Goal: Task Accomplishment & Management: Manage account settings

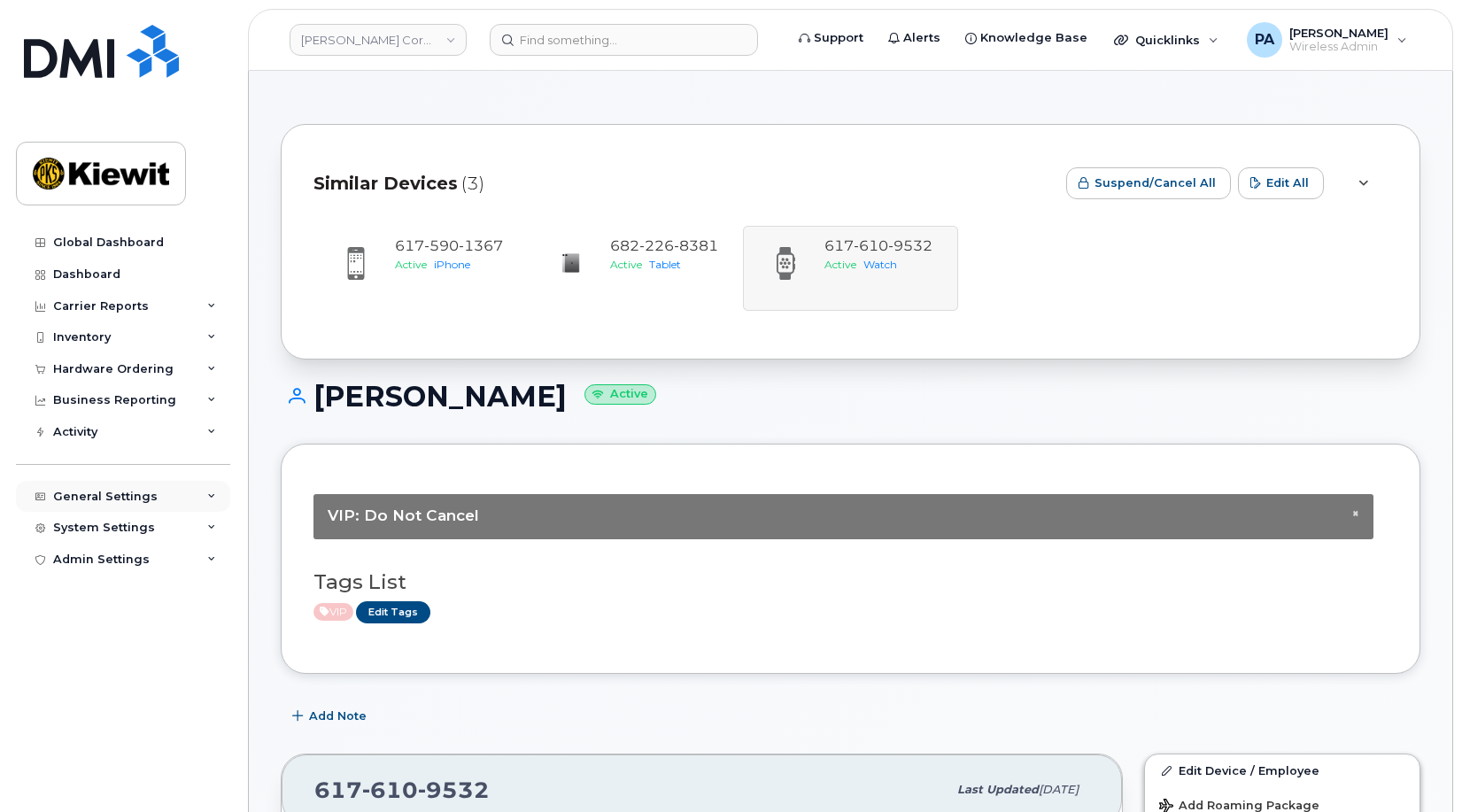
click at [86, 494] on div "General Settings" at bounding box center [106, 496] width 105 height 14
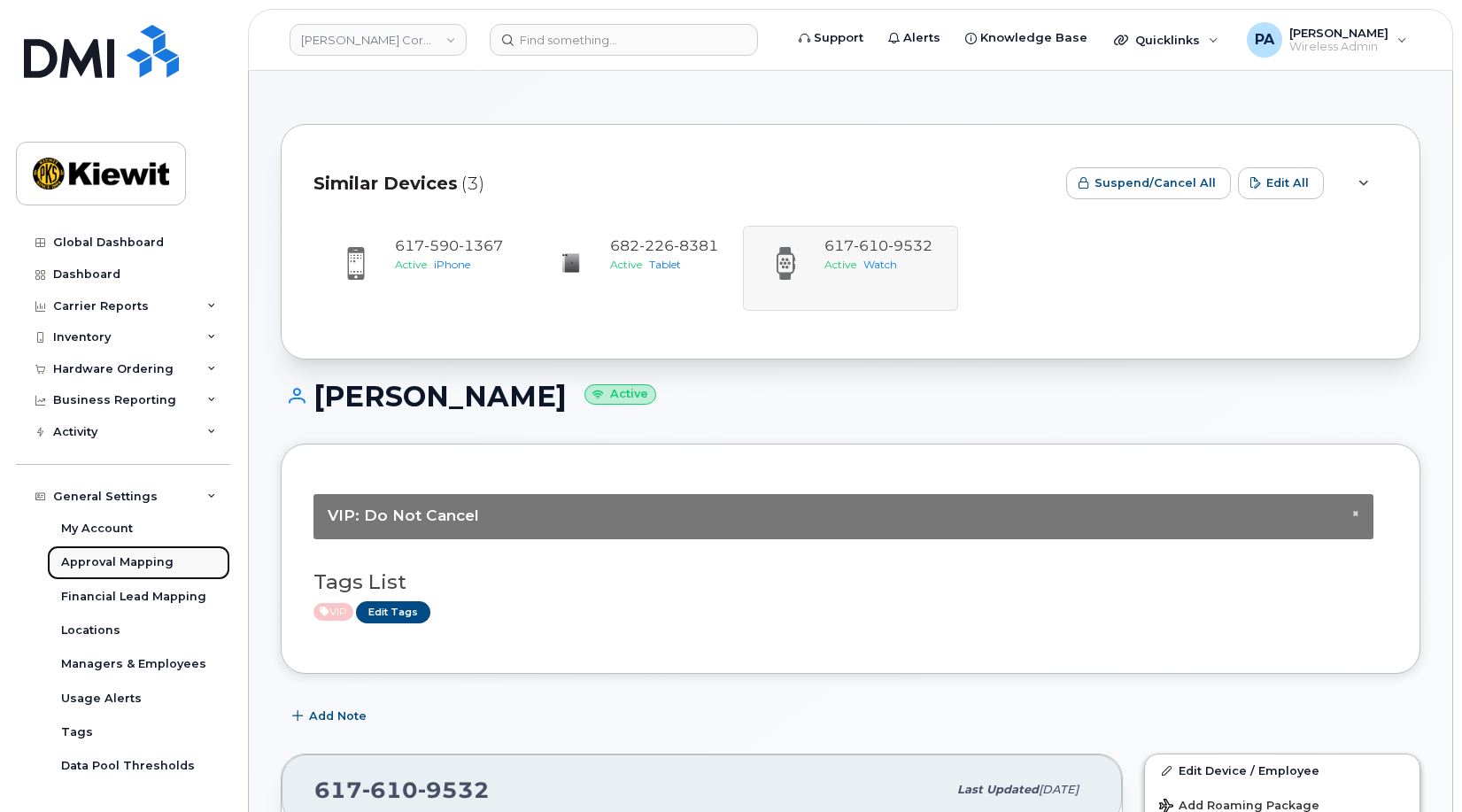
click at [119, 558] on div "Approval Mapping" at bounding box center [117, 561] width 112 height 16
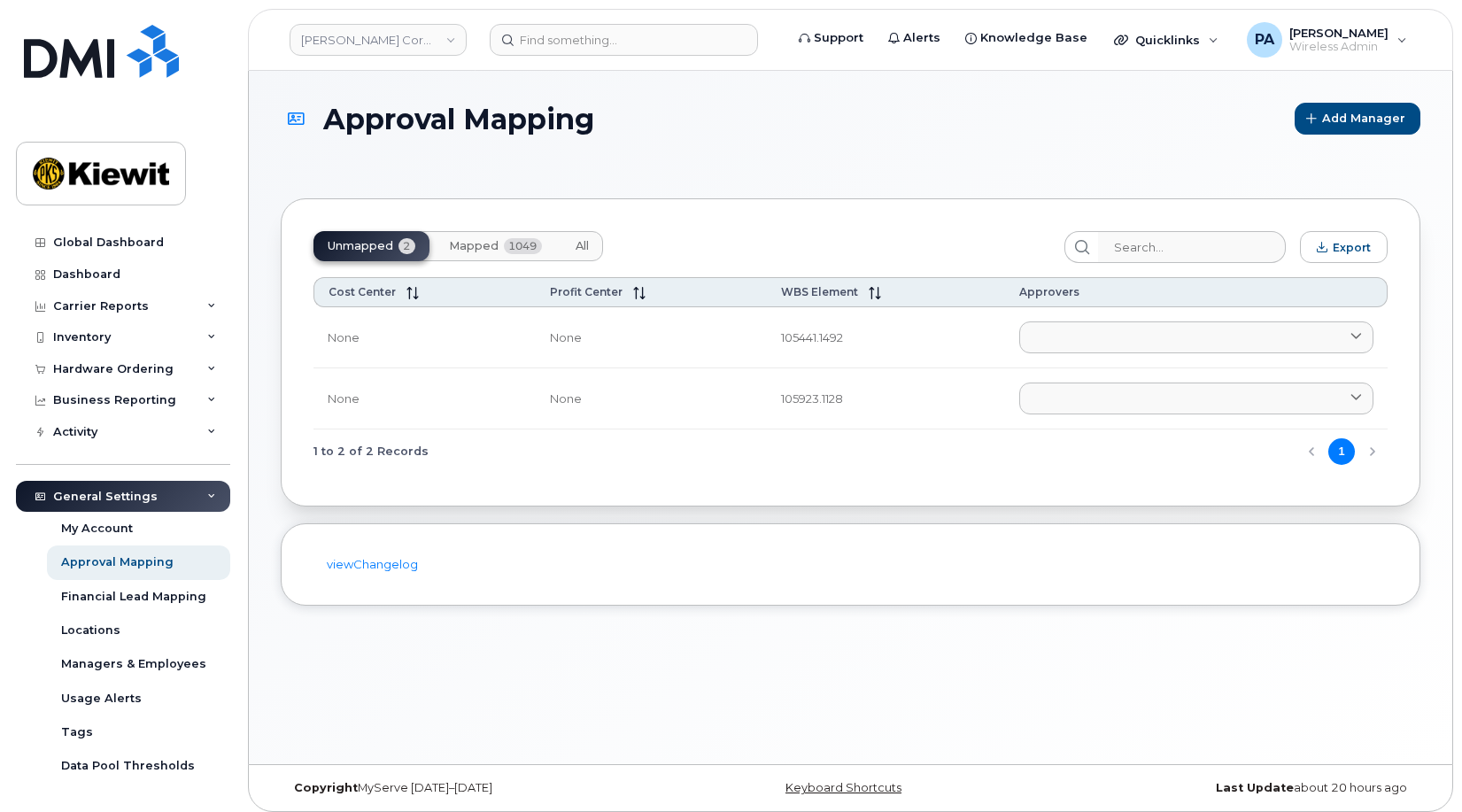
drag, startPoint x: 582, startPoint y: 245, endPoint x: 986, endPoint y: 238, distance: 404.1
click at [582, 244] on span "All" at bounding box center [582, 245] width 13 height 14
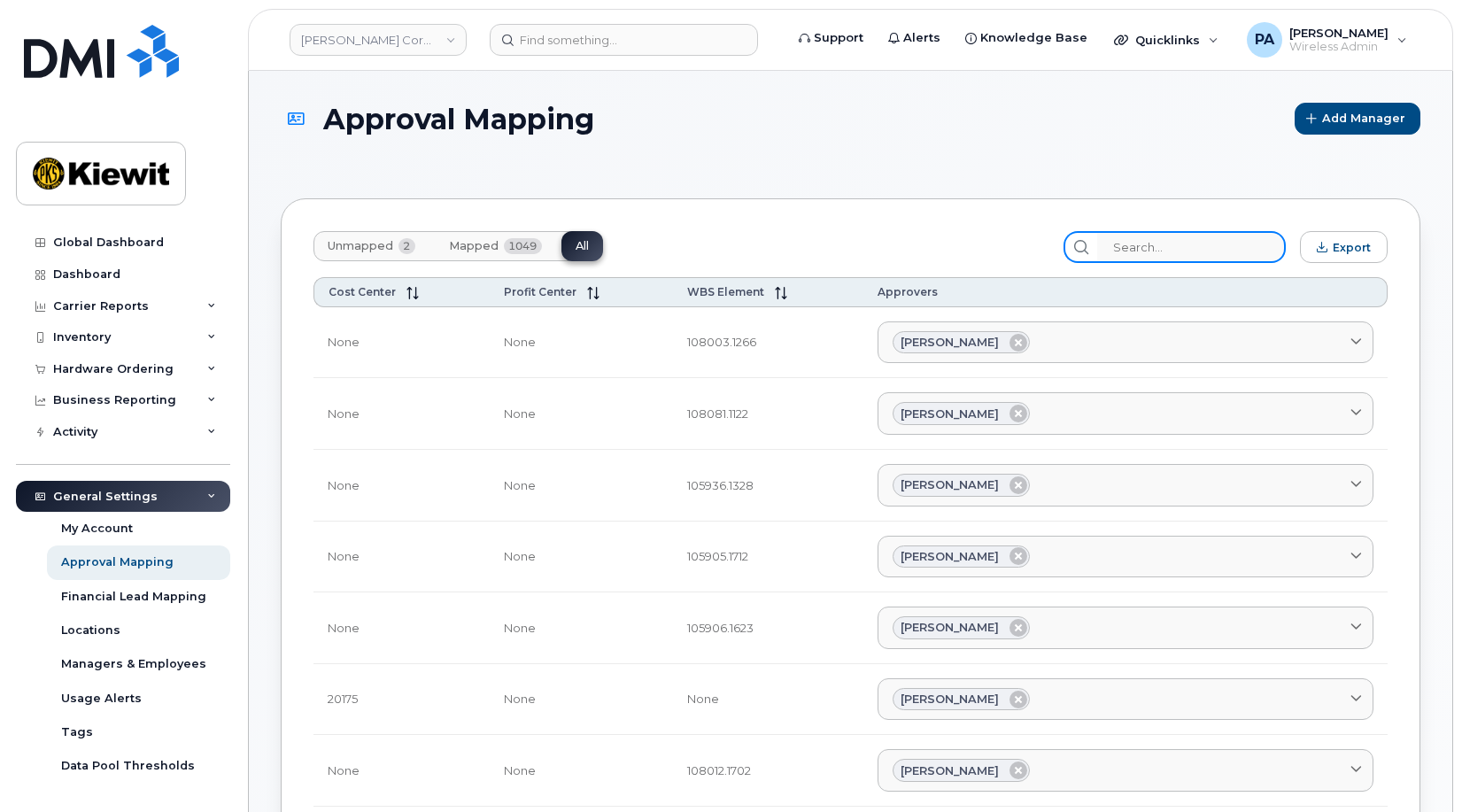
click at [1166, 254] on input "search" at bounding box center [1191, 246] width 188 height 32
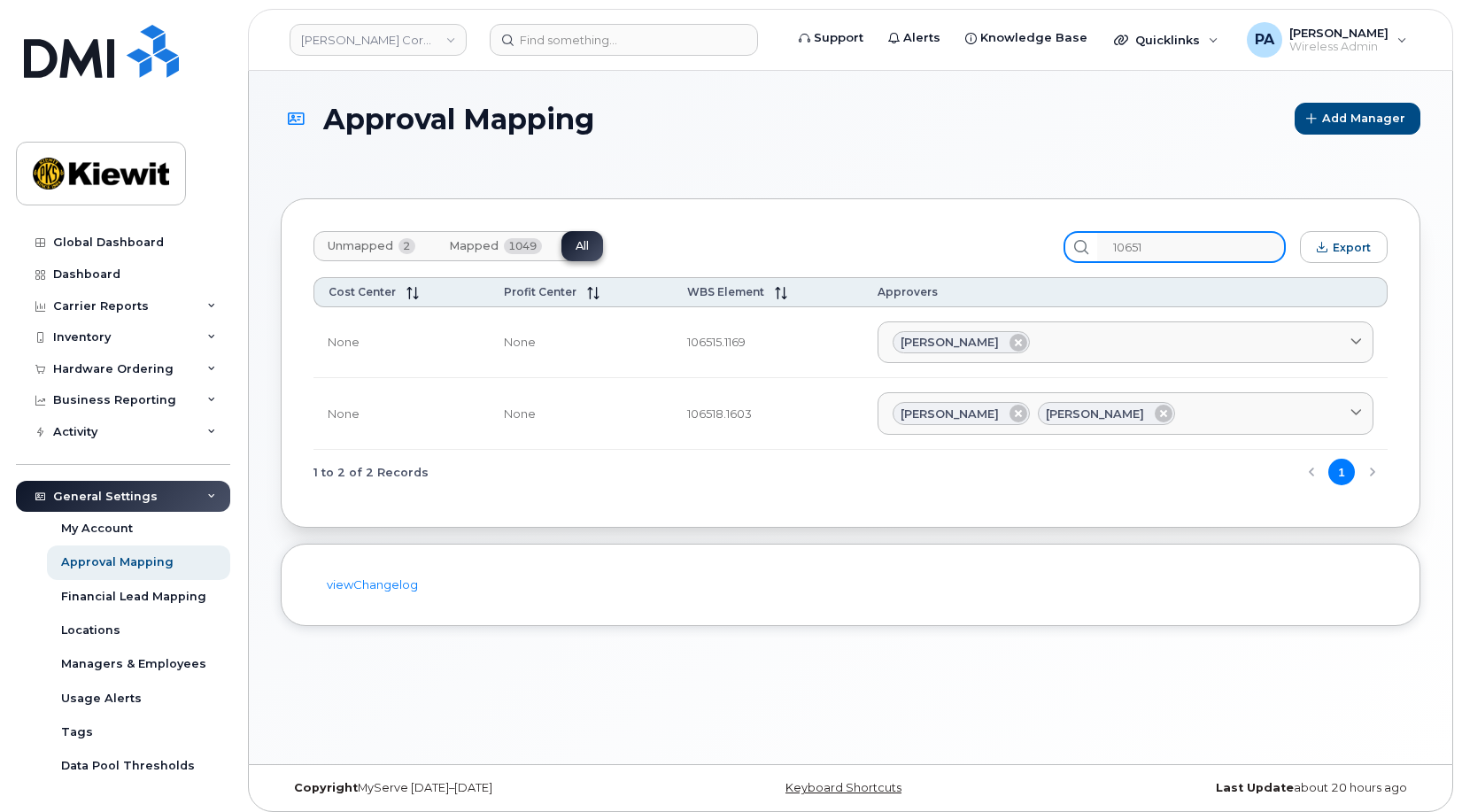
type input "106514"
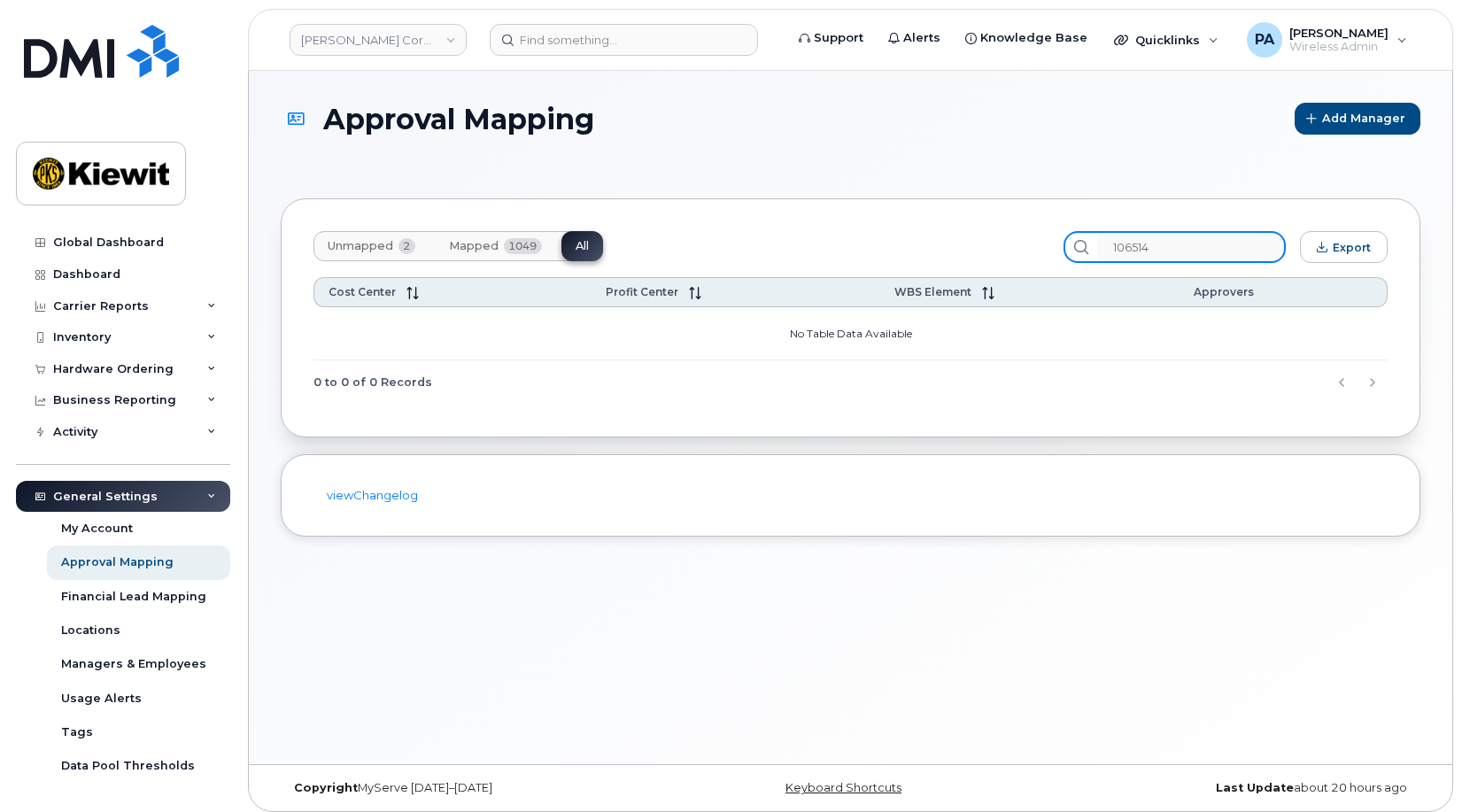
drag, startPoint x: 1227, startPoint y: 254, endPoint x: 1030, endPoint y: 250, distance: 197.0
click at [1030, 250] on div "Unmapped 2 Mapped 1049 All 106514 Export" at bounding box center [850, 246] width 1074 height 32
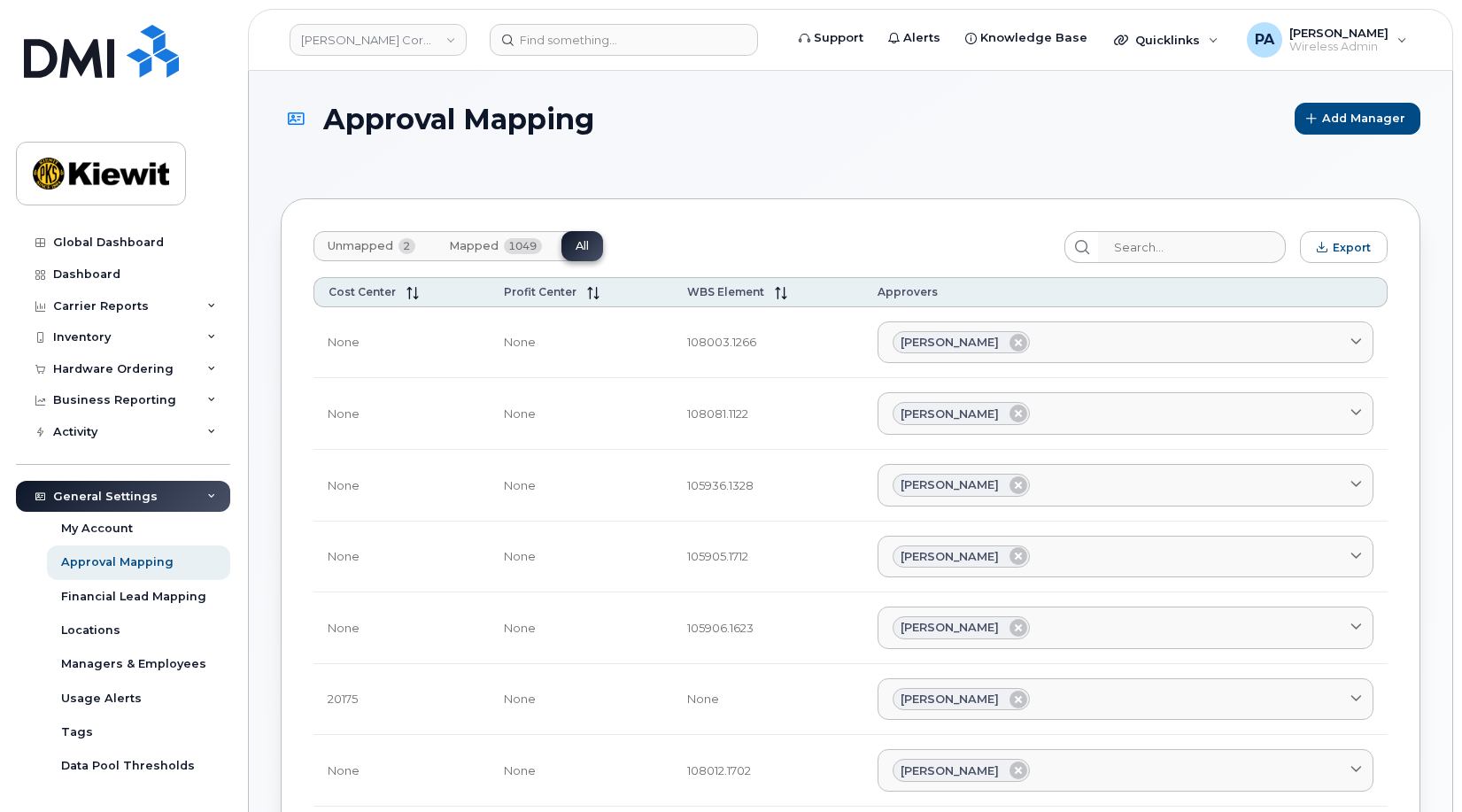
click at [376, 252] on span "Unmapped" at bounding box center [360, 245] width 65 height 14
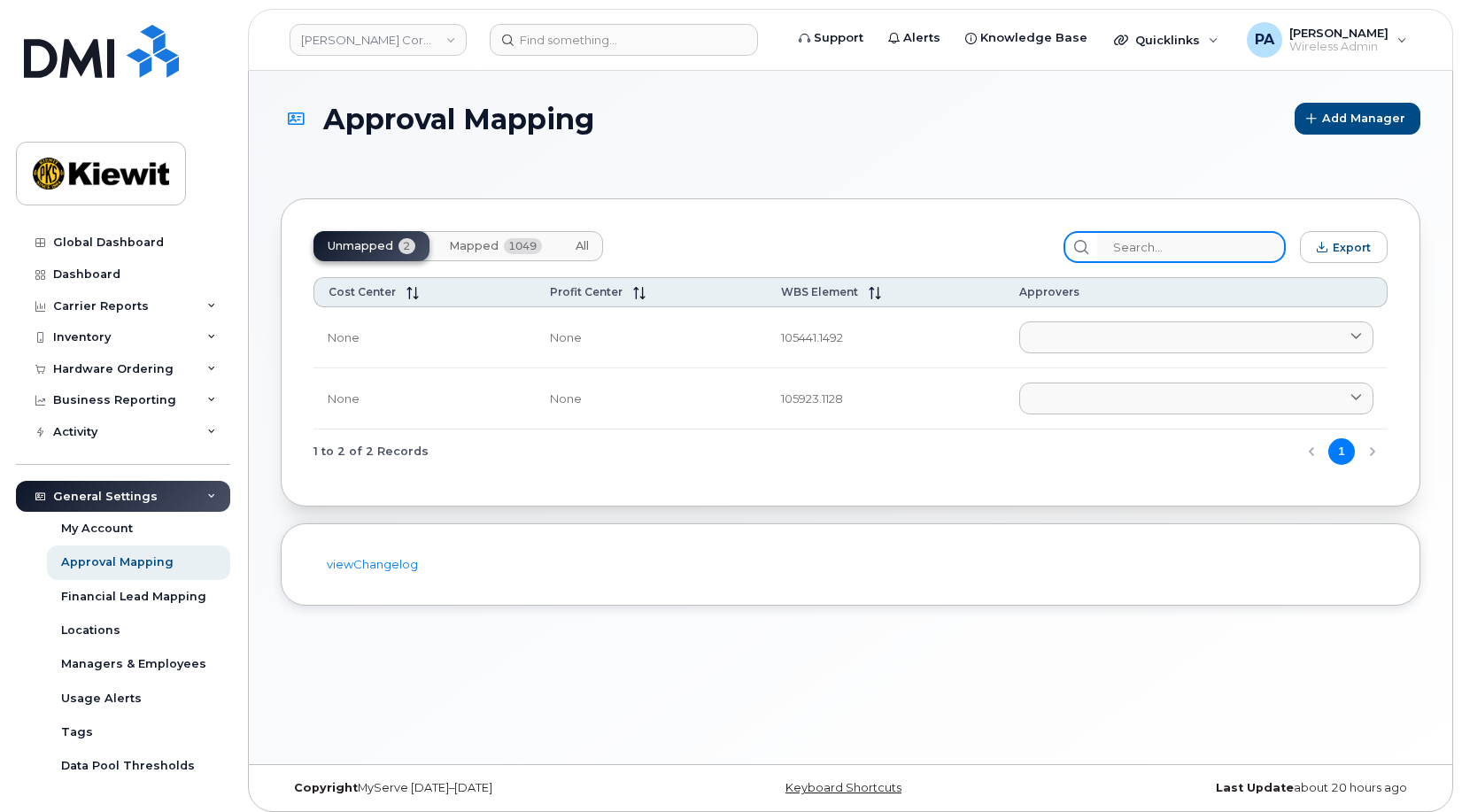
click at [1184, 247] on input "search" at bounding box center [1191, 246] width 188 height 32
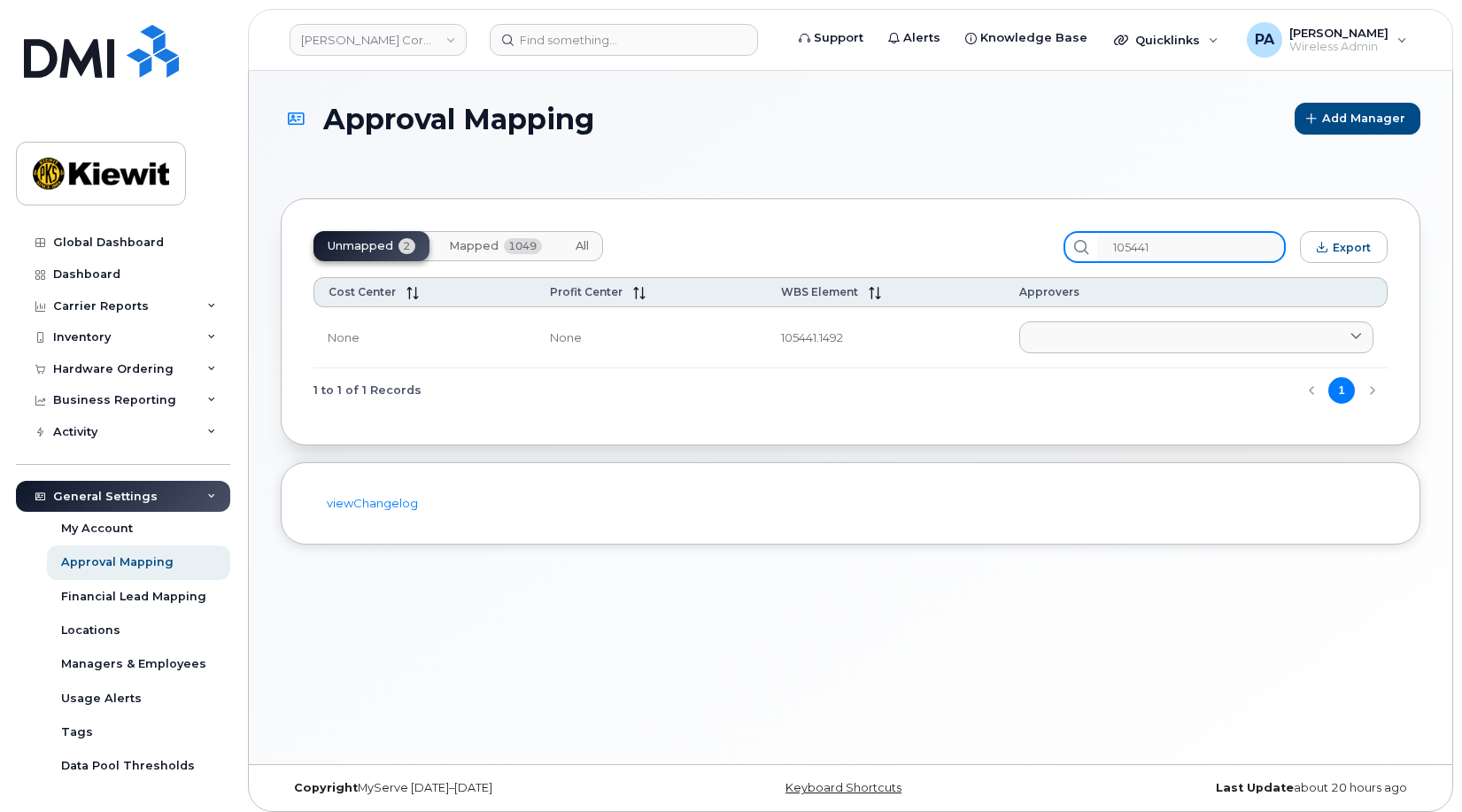
type input "105441"
click at [584, 249] on span "All" at bounding box center [582, 245] width 13 height 14
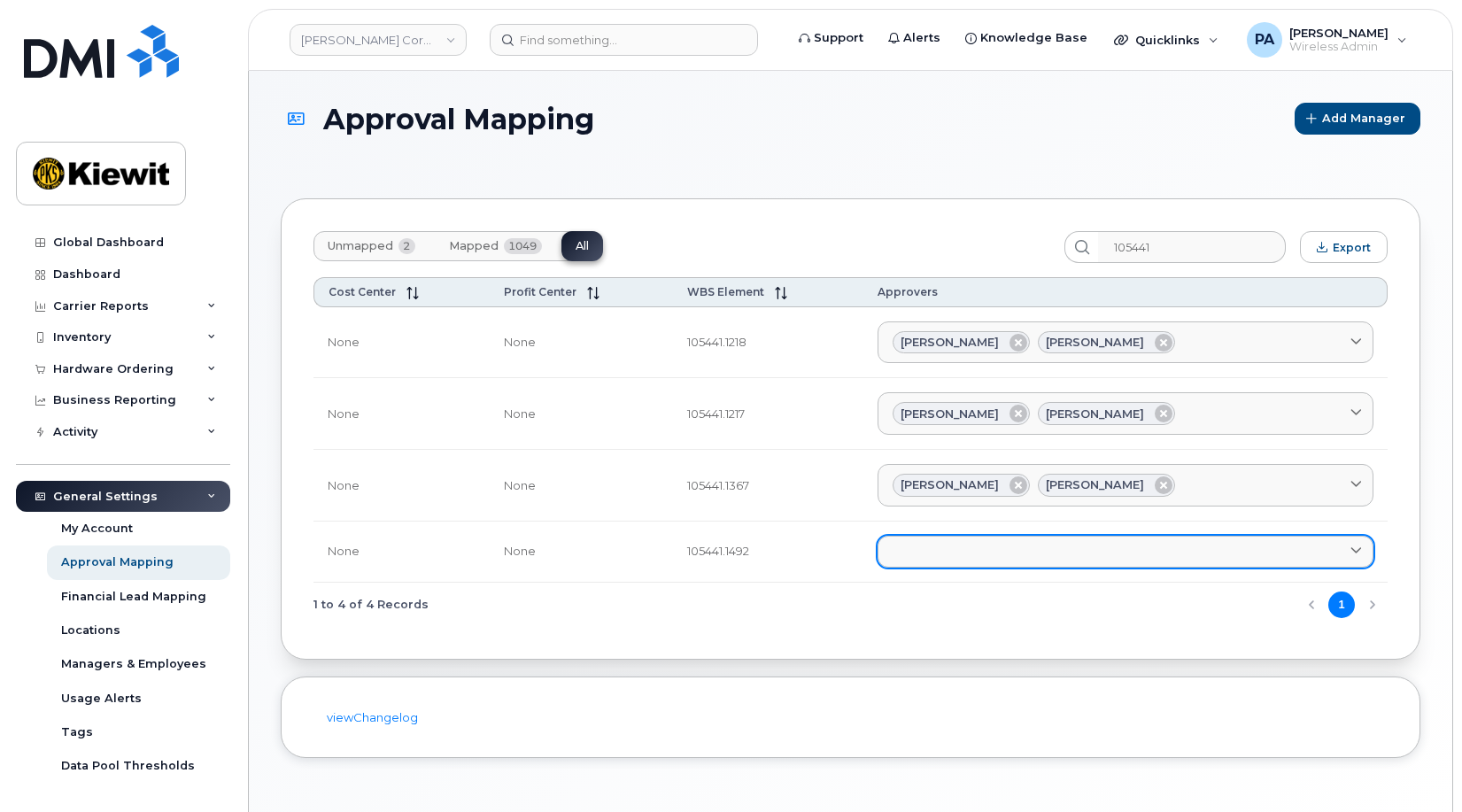
click at [955, 555] on link at bounding box center [1126, 551] width 496 height 32
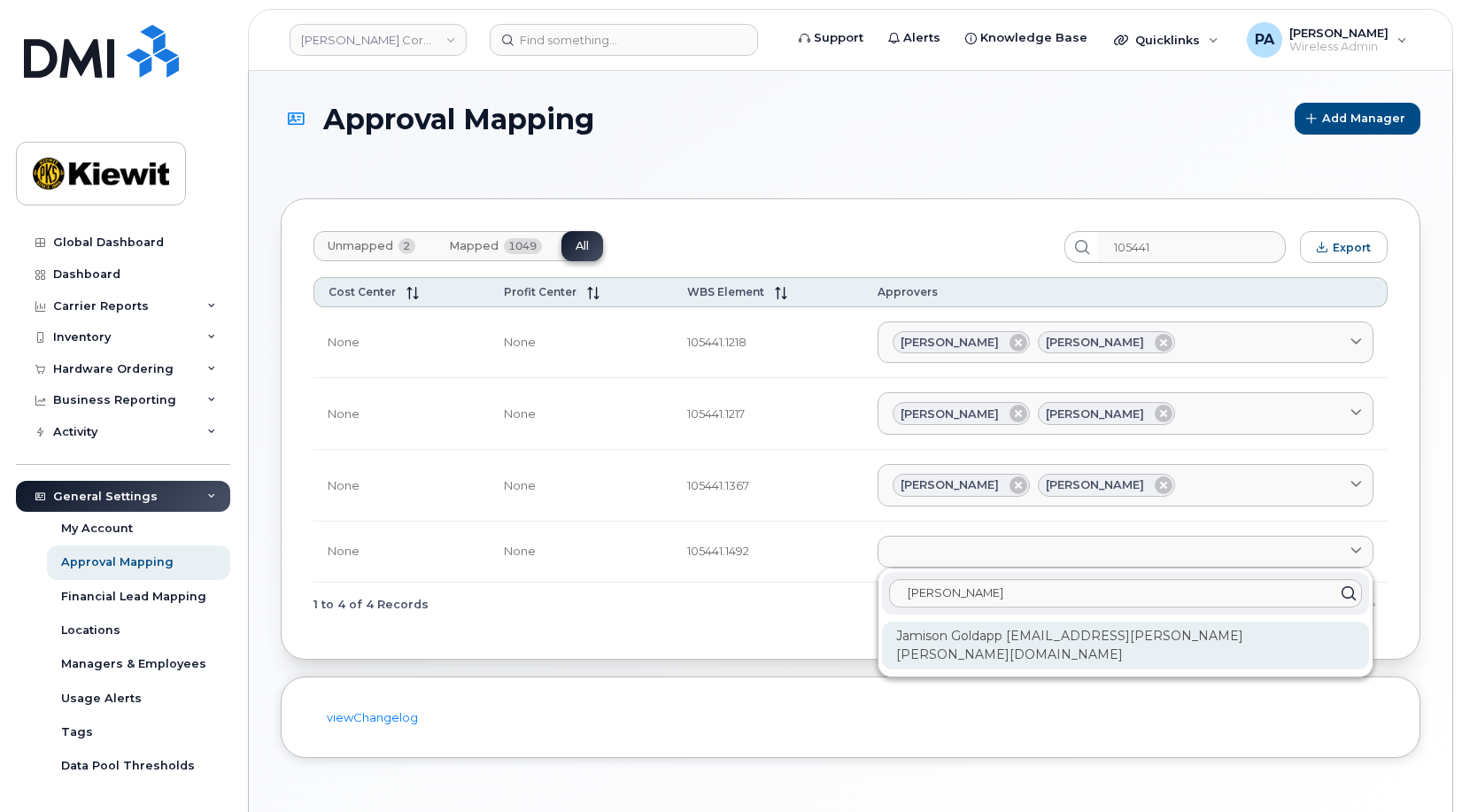
type input "[PERSON_NAME]"
click at [1011, 643] on div "Jamison Goldapp [EMAIL_ADDRESS][PERSON_NAME][PERSON_NAME][DOMAIN_NAME]" at bounding box center [1126, 645] width 487 height 48
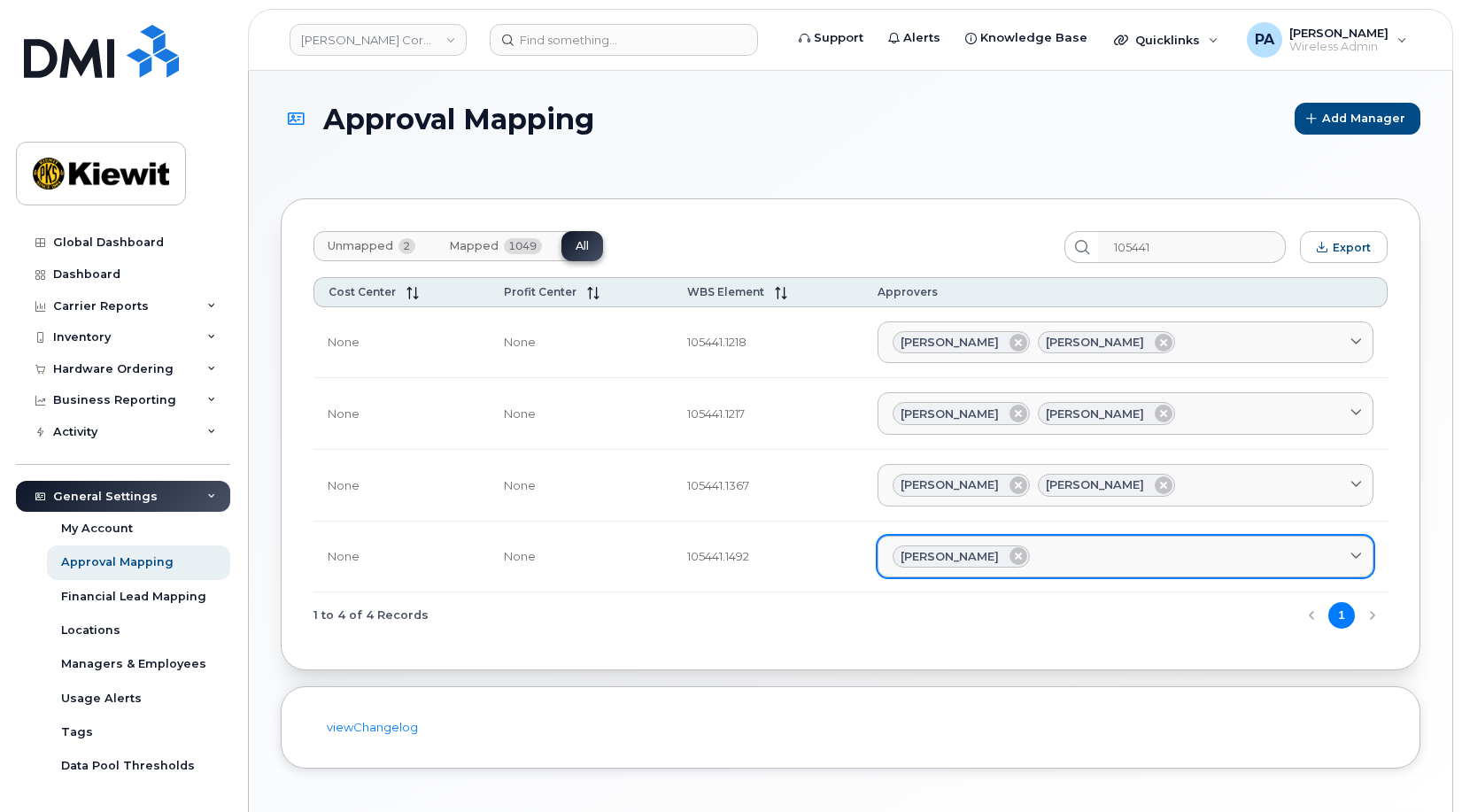
click at [1085, 546] on div "[PERSON_NAME]" at bounding box center [1125, 557] width 466 height 23
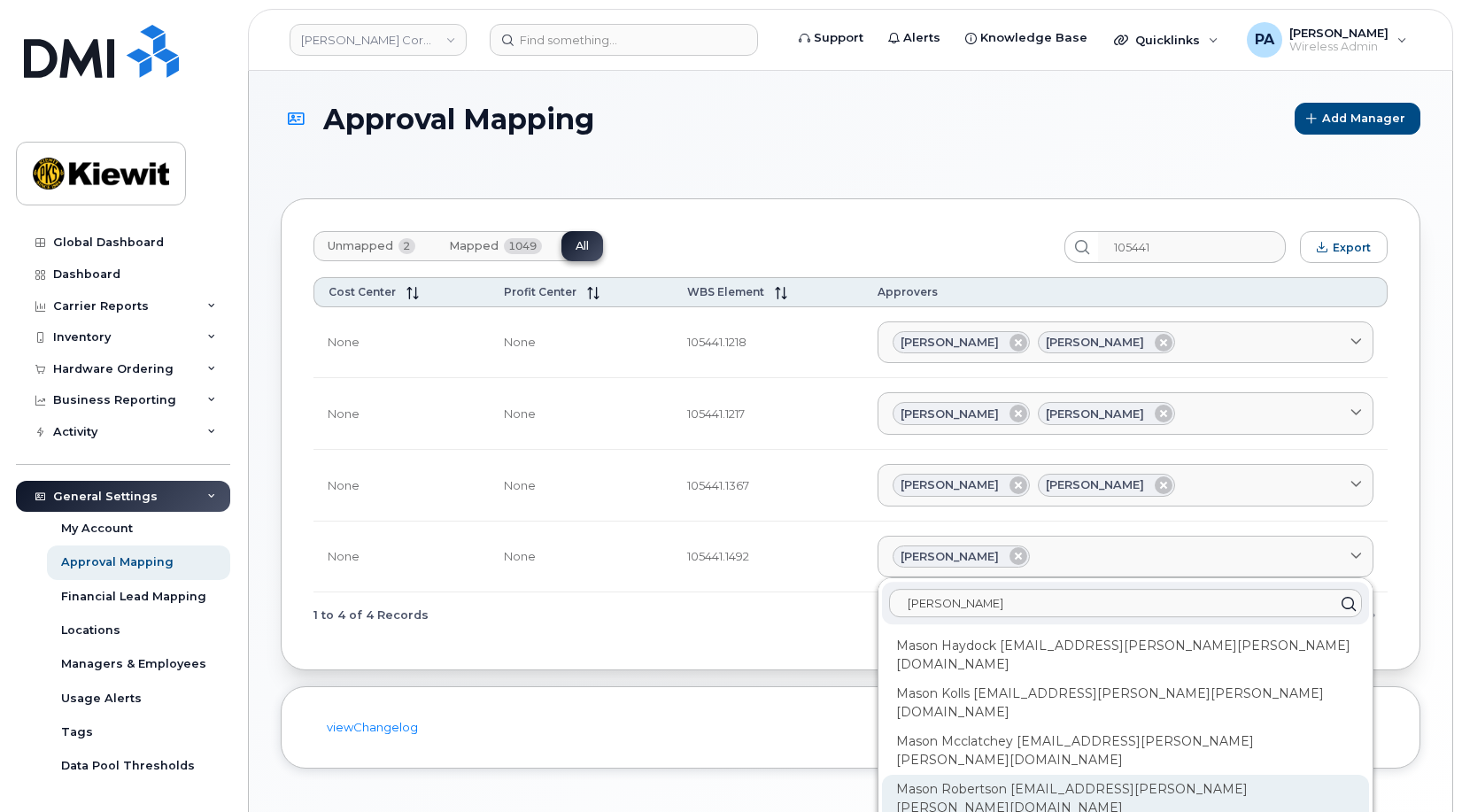
type input "[PERSON_NAME]"
click at [1028, 774] on div "Mason Robertson [EMAIL_ADDRESS][PERSON_NAME][PERSON_NAME][DOMAIN_NAME]" at bounding box center [1126, 798] width 487 height 48
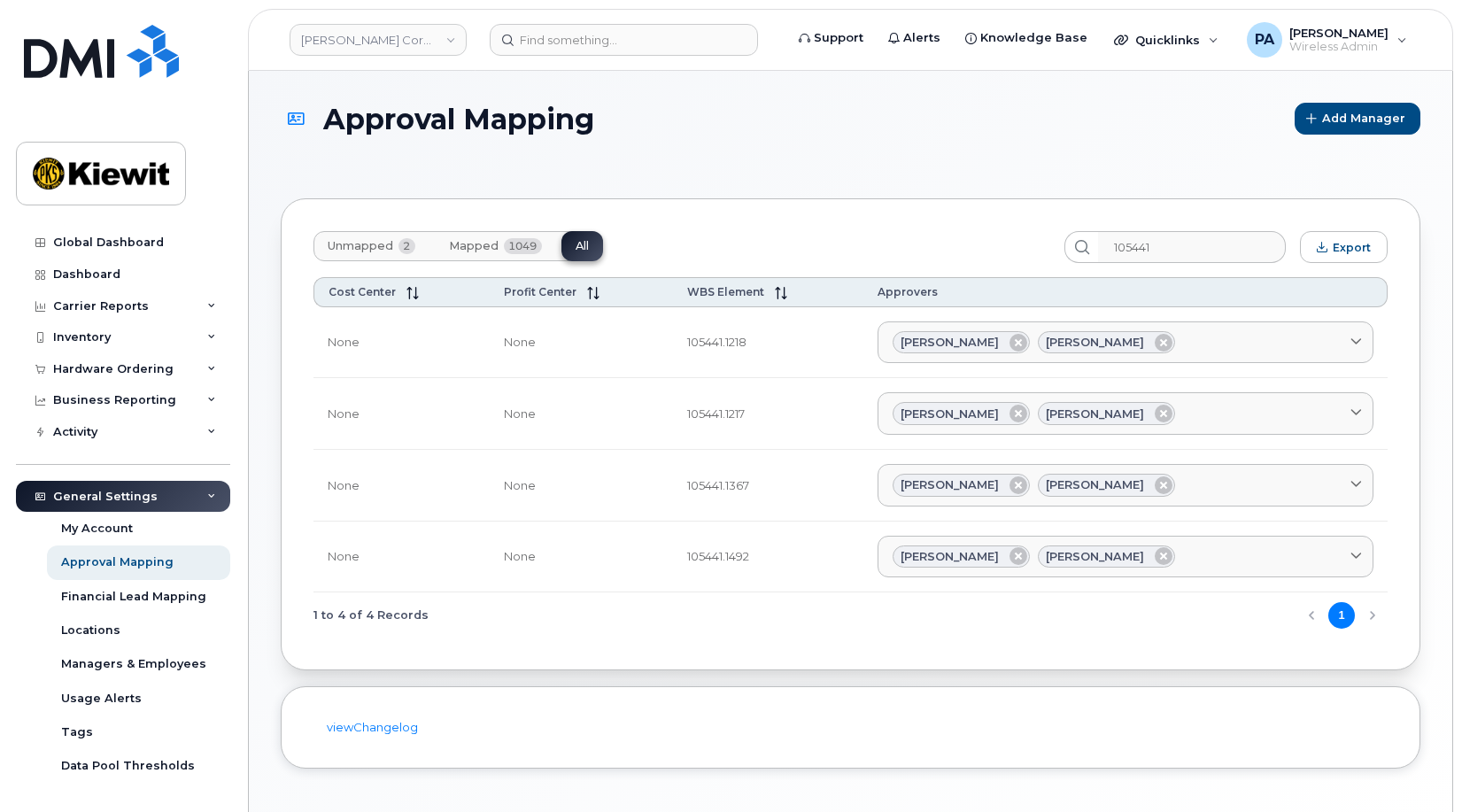
click at [327, 241] on button "Unmapped 2" at bounding box center [371, 245] width 116 height 30
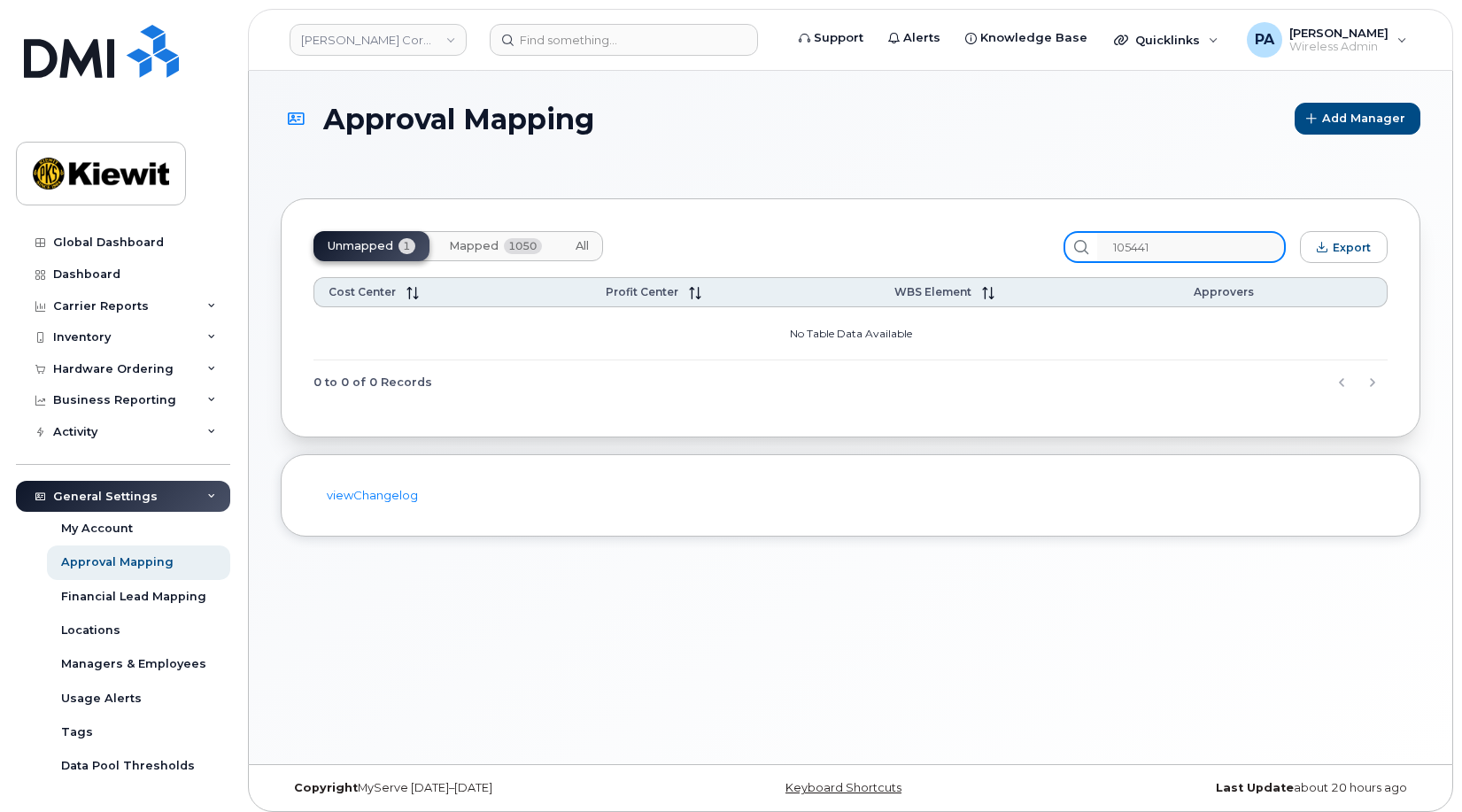
drag, startPoint x: 1138, startPoint y: 231, endPoint x: 988, endPoint y: 239, distance: 150.2
click at [988, 239] on div "Unmapped 1 Mapped 1050 All 105441 Export" at bounding box center [850, 246] width 1074 height 32
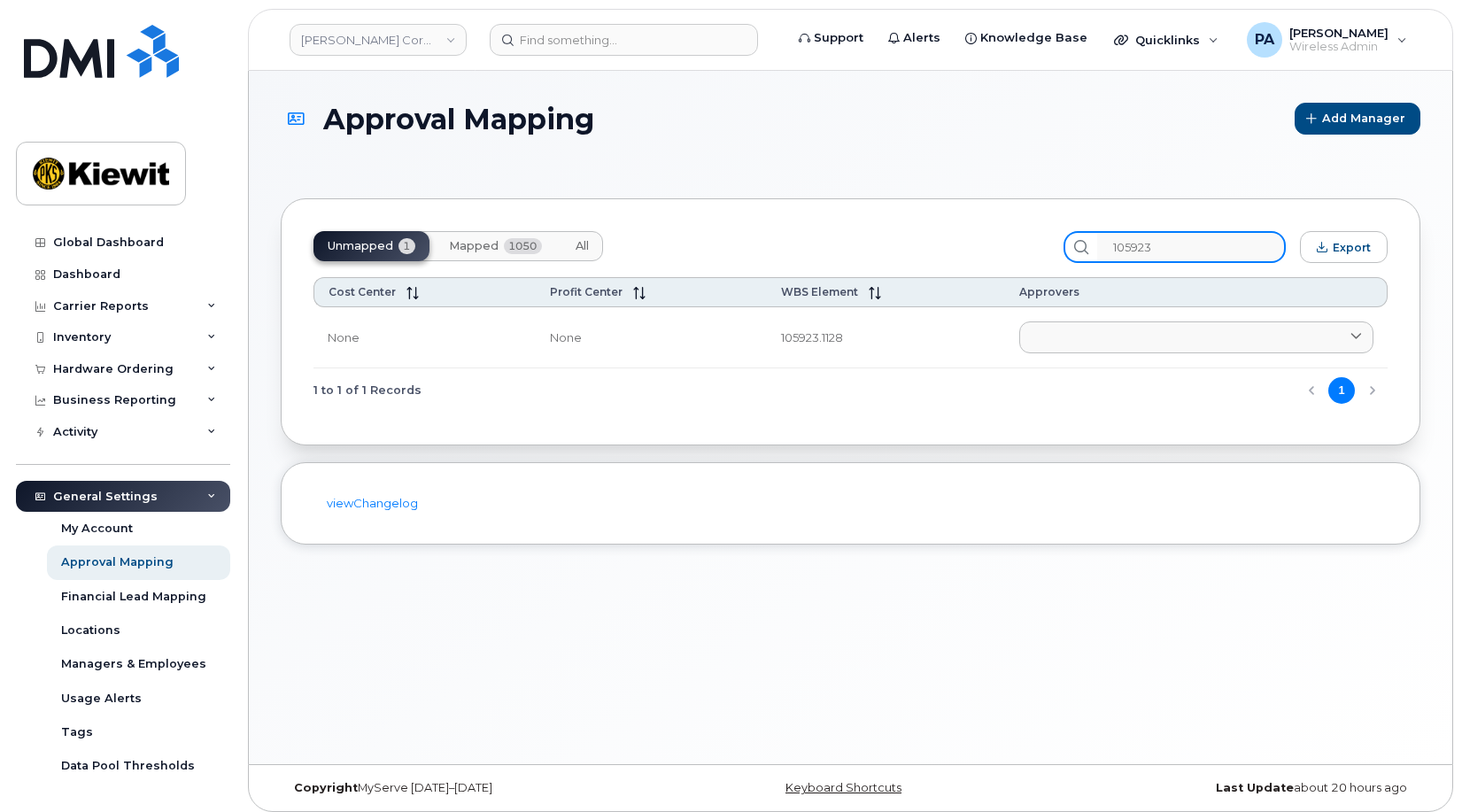
type input "105923"
click at [583, 242] on span "All" at bounding box center [582, 245] width 13 height 14
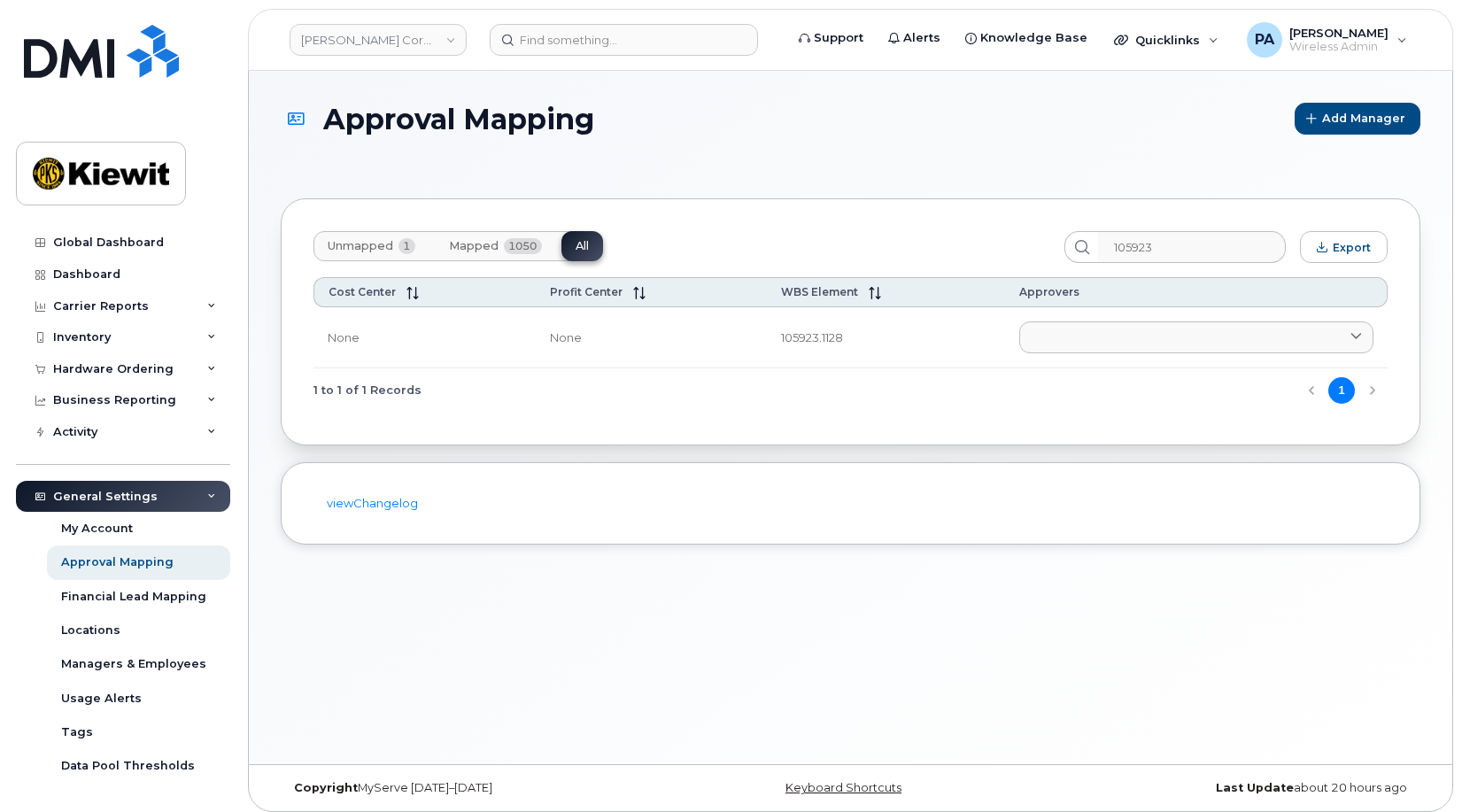
click at [348, 237] on button "Unmapped 1" at bounding box center [371, 245] width 116 height 30
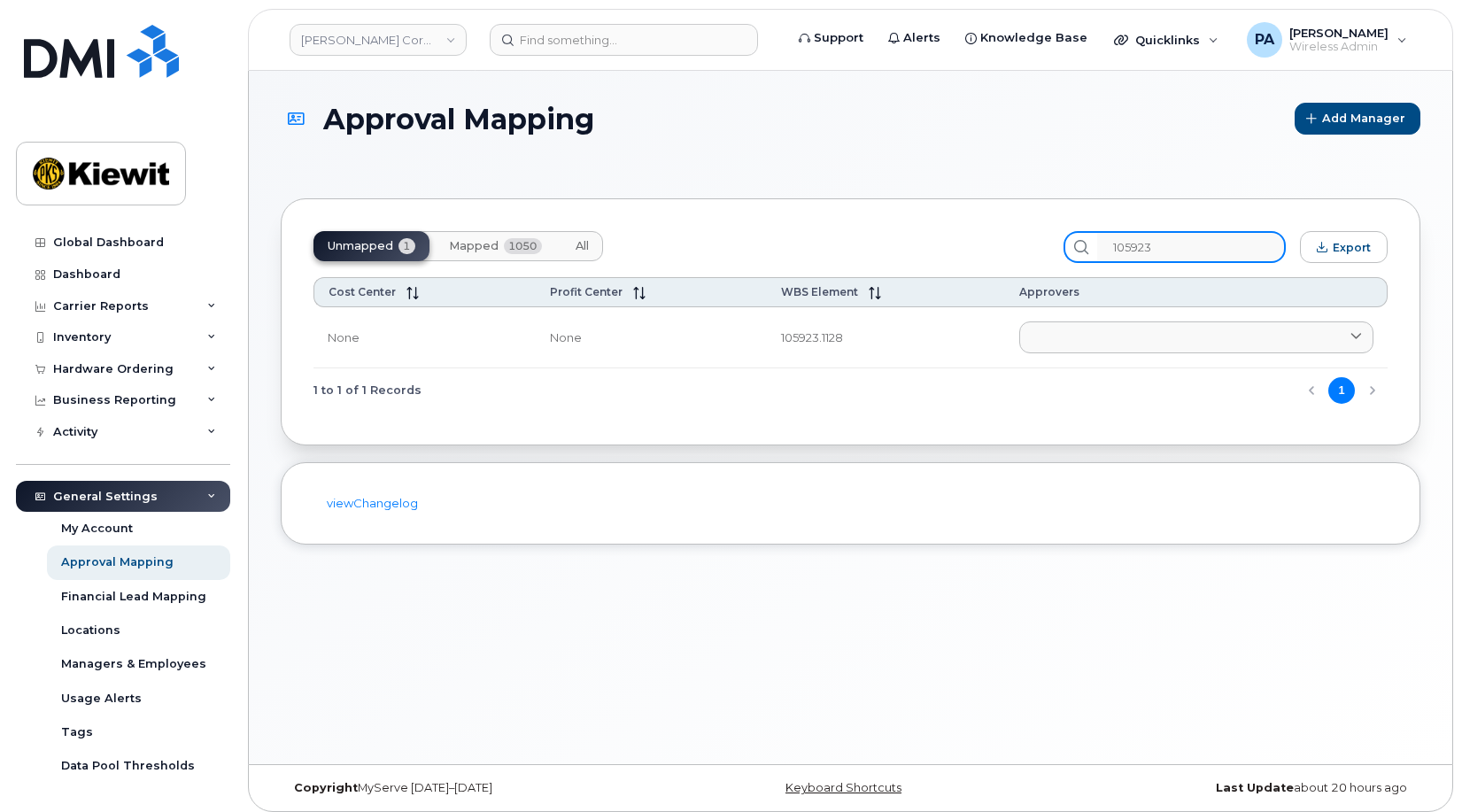
drag, startPoint x: 1157, startPoint y: 243, endPoint x: 1026, endPoint y: 242, distance: 131.0
click at [1026, 242] on div "Unmapped 1 Mapped 1050 All 105923 Export" at bounding box center [850, 246] width 1074 height 32
type input "105923"
